Goal: Register for event/course

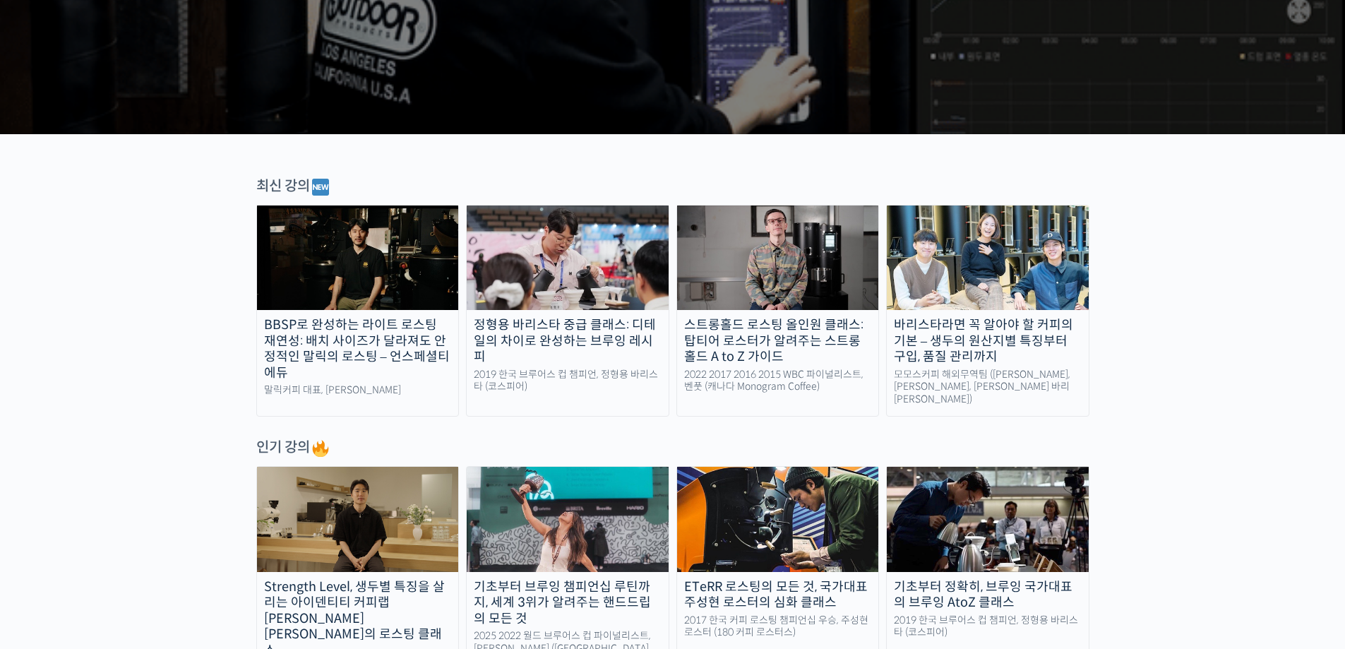
scroll to position [353, 0]
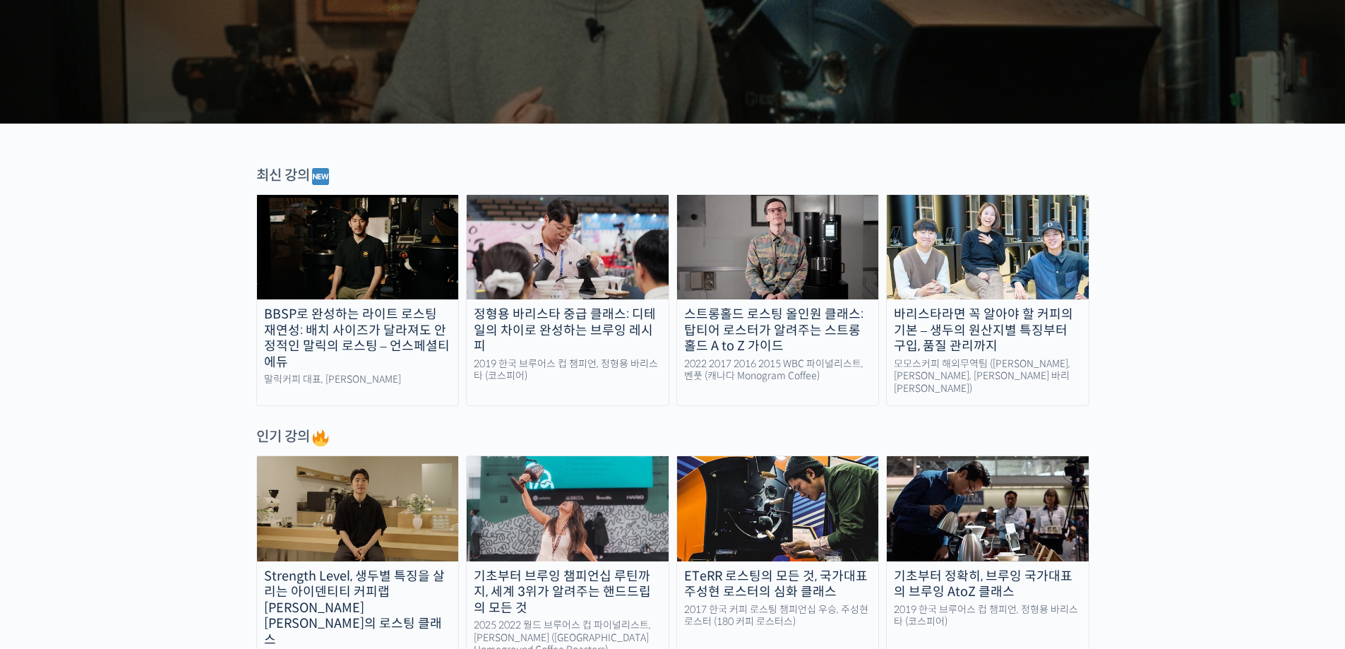
click at [348, 351] on div "BBSP로 완성하는 라이트 로스팅 재연성: 배치 사이즈가 달라져도 안정적인 말릭의 로스팅 – 언스페셜티 에듀" at bounding box center [358, 338] width 202 height 64
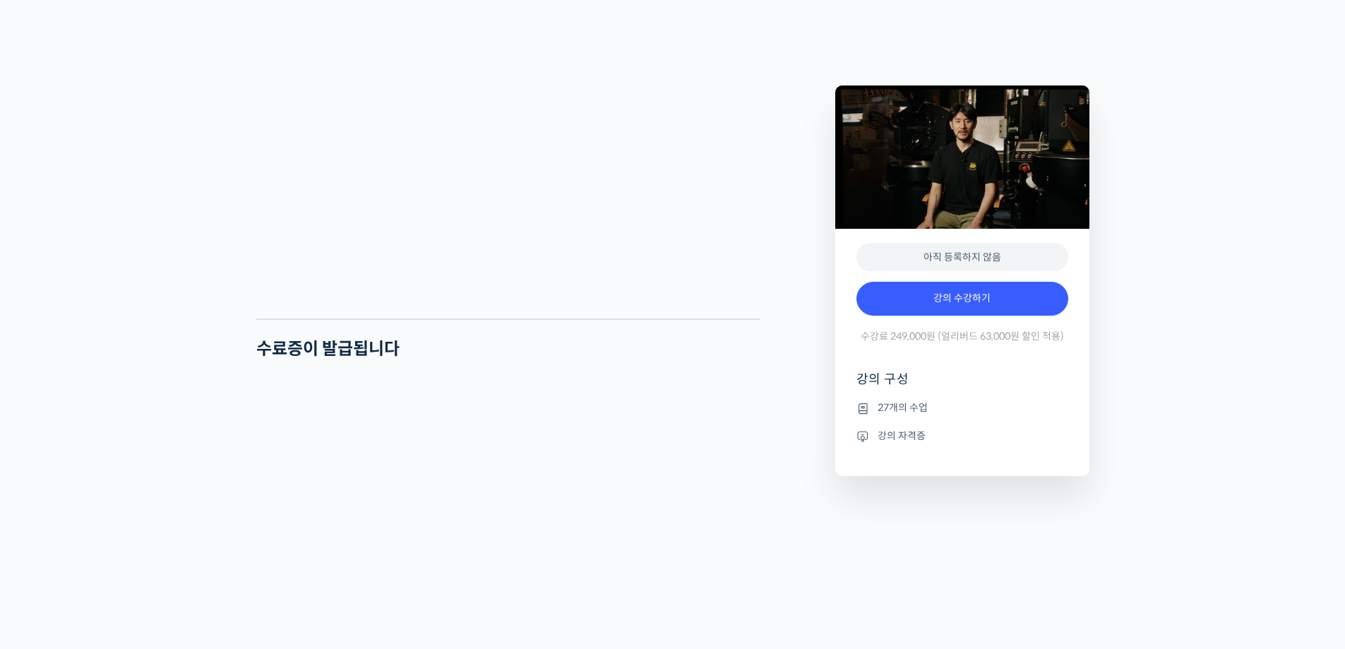
scroll to position [3741, 0]
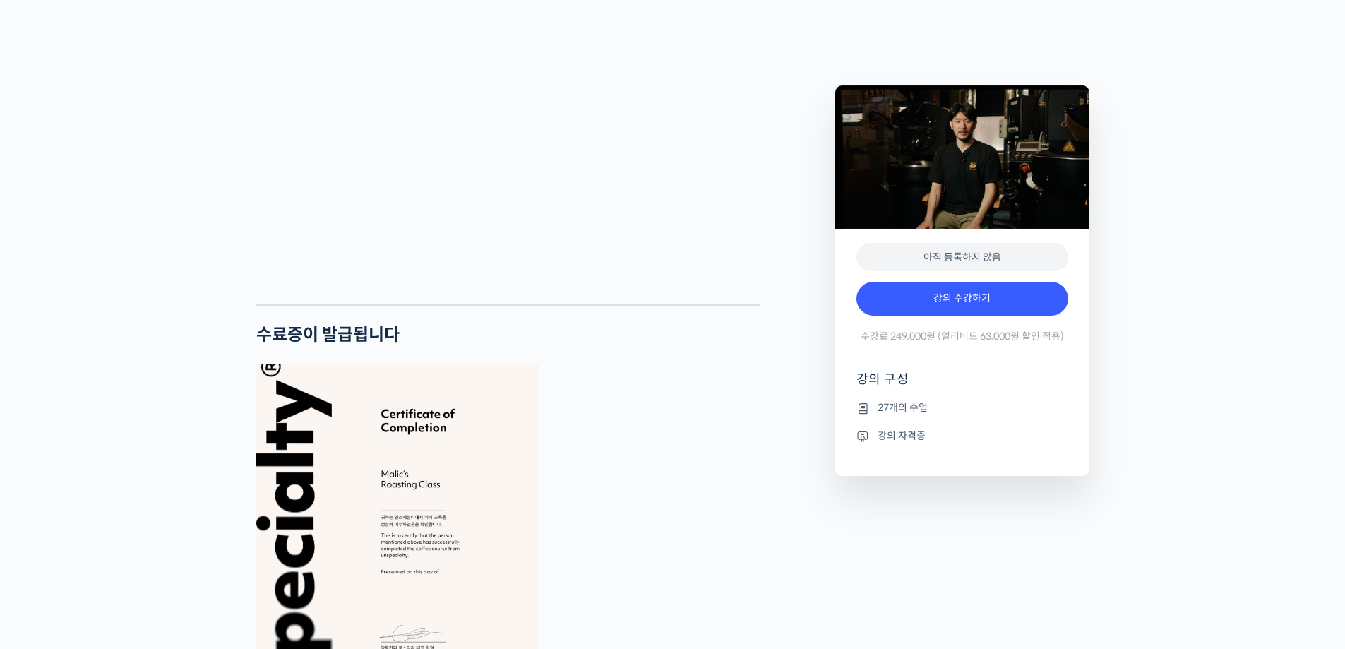
type input "[EMAIL_ADDRESS][DOMAIN_NAME]"
click at [121, 256] on div "BBSP로 완성하는 라이트 로스팅 재연성: 배치 사이즈가 달라져도 안정적인 말릭의 로스팅 강의 상세 내용 확인하기 [PERSON_NAME]를 …" at bounding box center [672, 101] width 1345 height 6523
click at [143, 200] on div "BBSP로 완성하는 라이트 로스팅 재연성: 배치 사이즈가 달라져도 안정적인 말릭의 로스팅 강의 상세 내용 확인하기 [PERSON_NAME]를 …" at bounding box center [672, 101] width 1345 height 6523
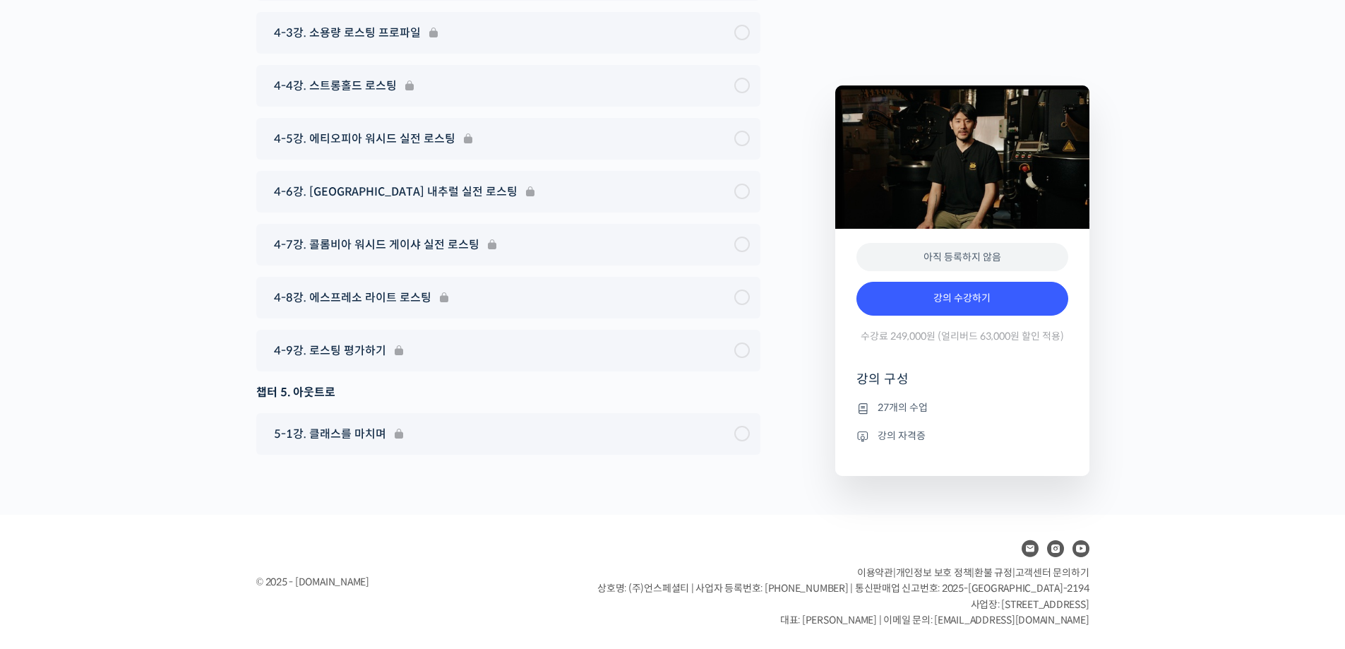
scroll to position [6632, 0]
